Goal: Task Accomplishment & Management: Use online tool/utility

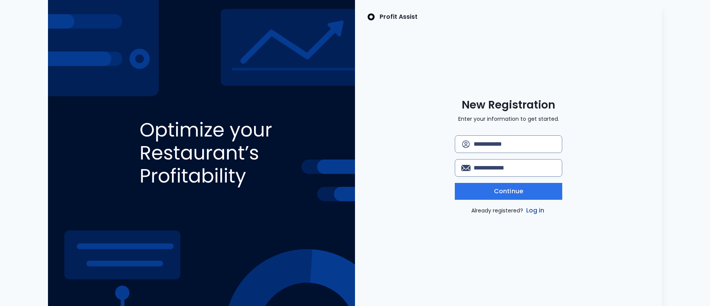
click at [530, 212] on link "Log in" at bounding box center [535, 210] width 21 height 9
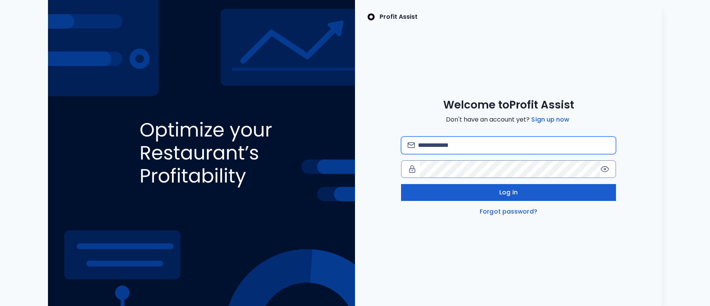
type input "**********"
click at [511, 198] on button "Log in" at bounding box center [508, 192] width 215 height 17
